Goal: Contribute content: Contribute content

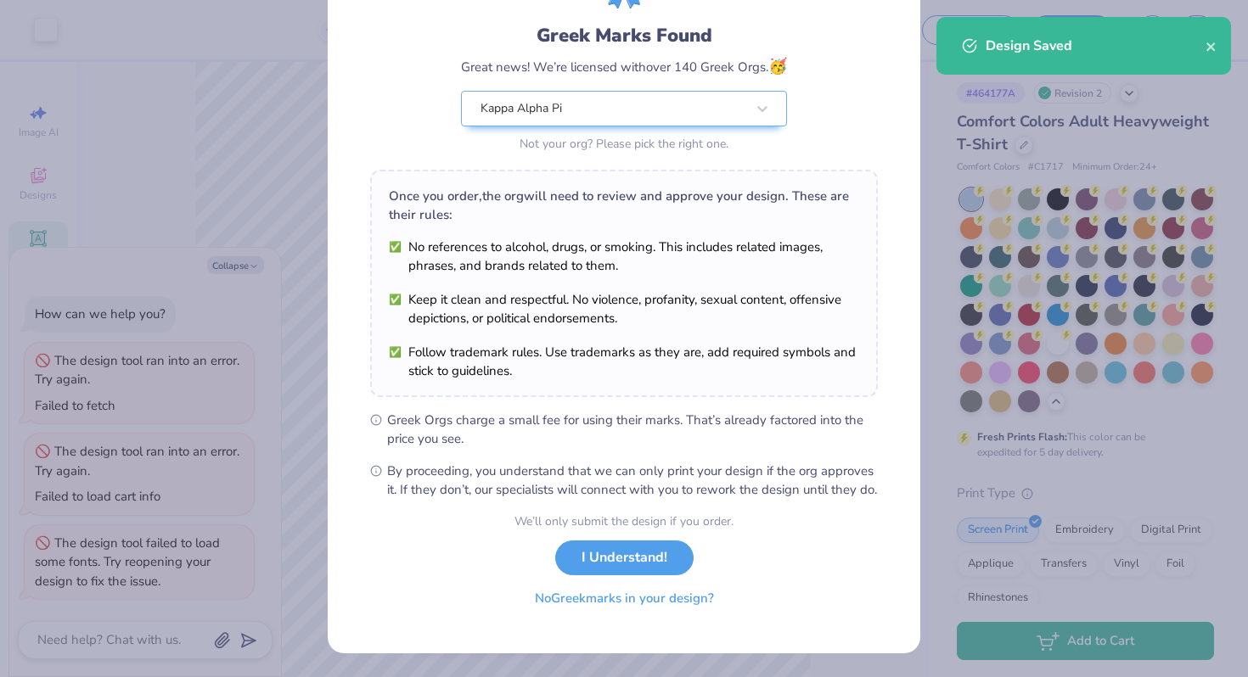
scroll to position [117, 0]
click at [596, 557] on button "I Understand!" at bounding box center [624, 553] width 138 height 35
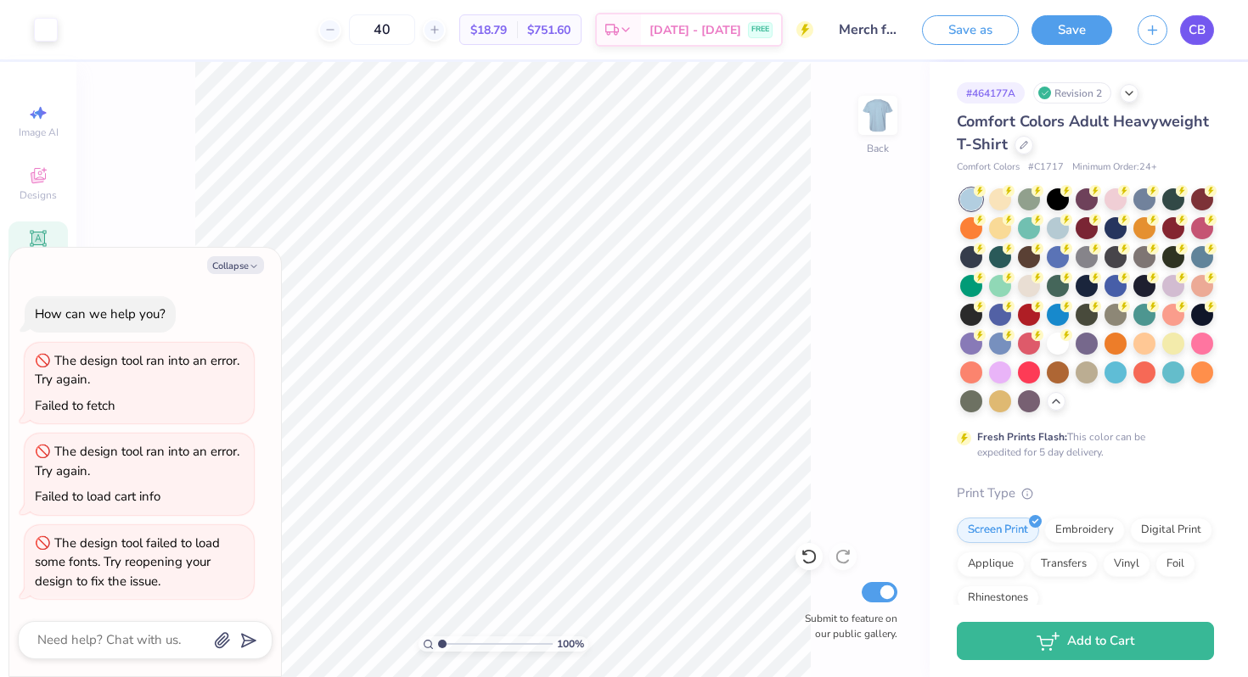
click at [1196, 31] on span "CB" at bounding box center [1196, 30] width 17 height 20
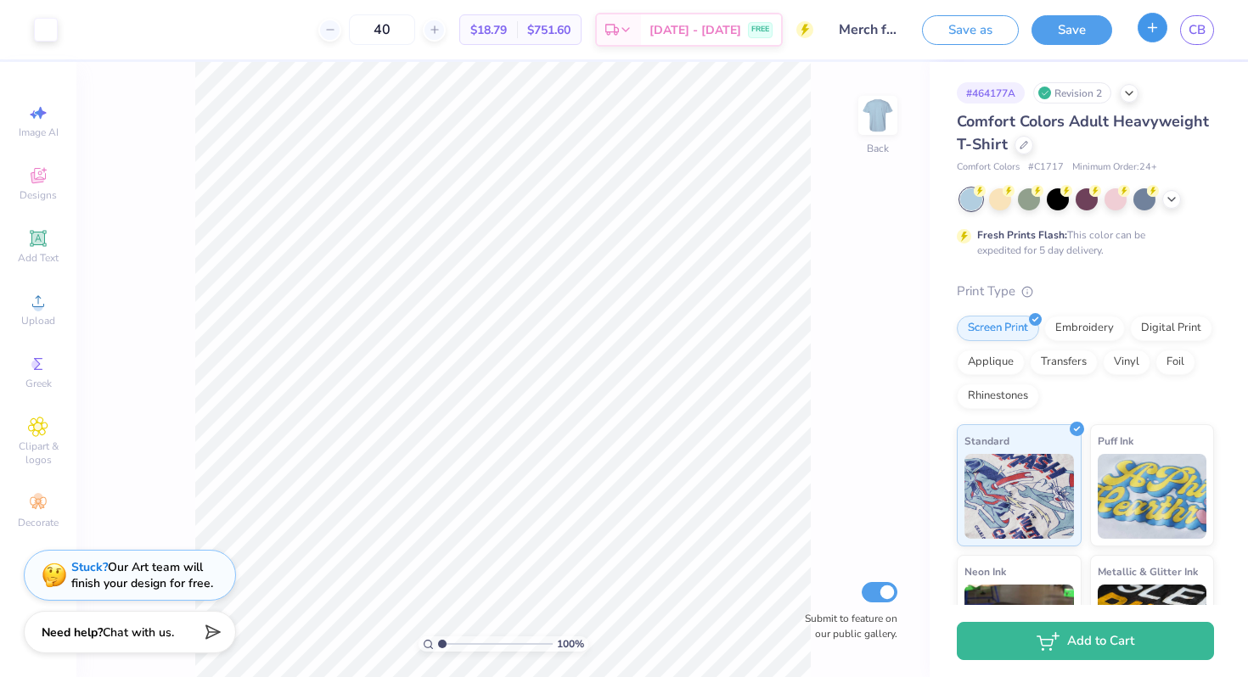
click at [1147, 41] on button "button" at bounding box center [1152, 28] width 30 height 30
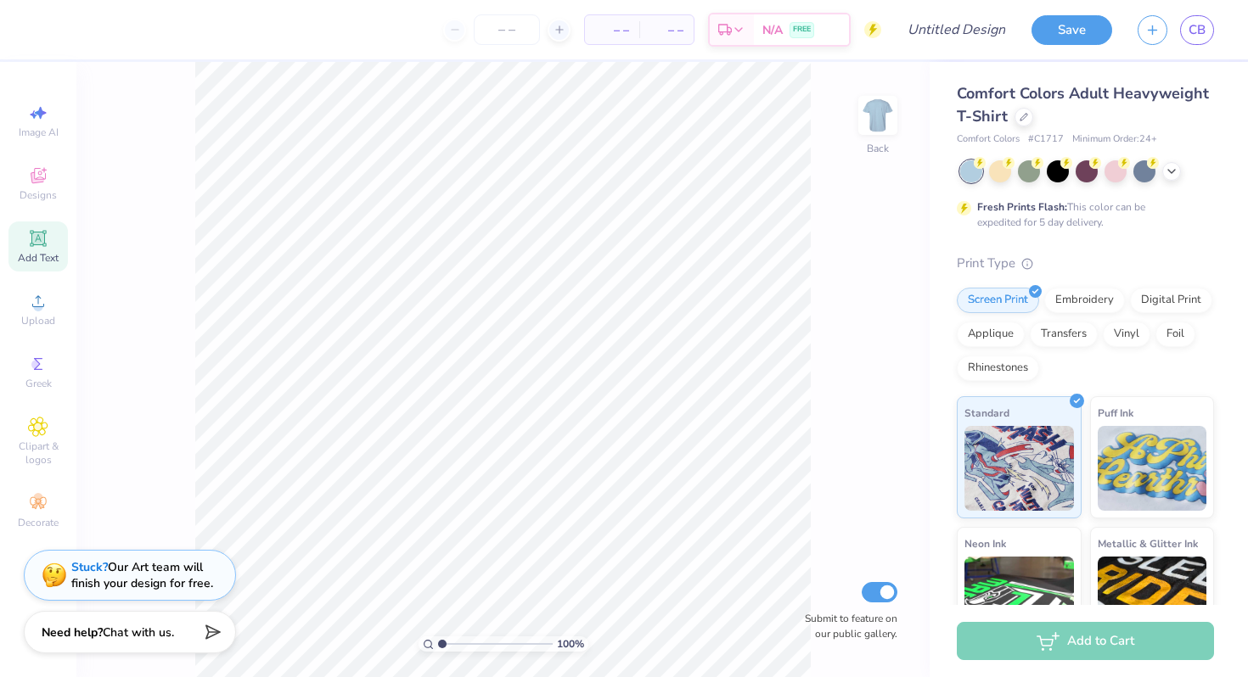
click at [28, 252] on span "Add Text" at bounding box center [38, 258] width 41 height 14
